Goal: Navigation & Orientation: Find specific page/section

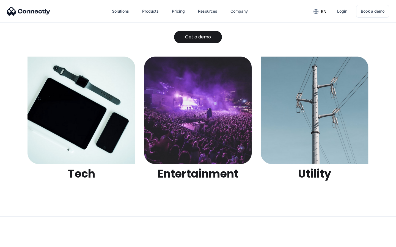
scroll to position [1735, 0]
